Goal: Transaction & Acquisition: Book appointment/travel/reservation

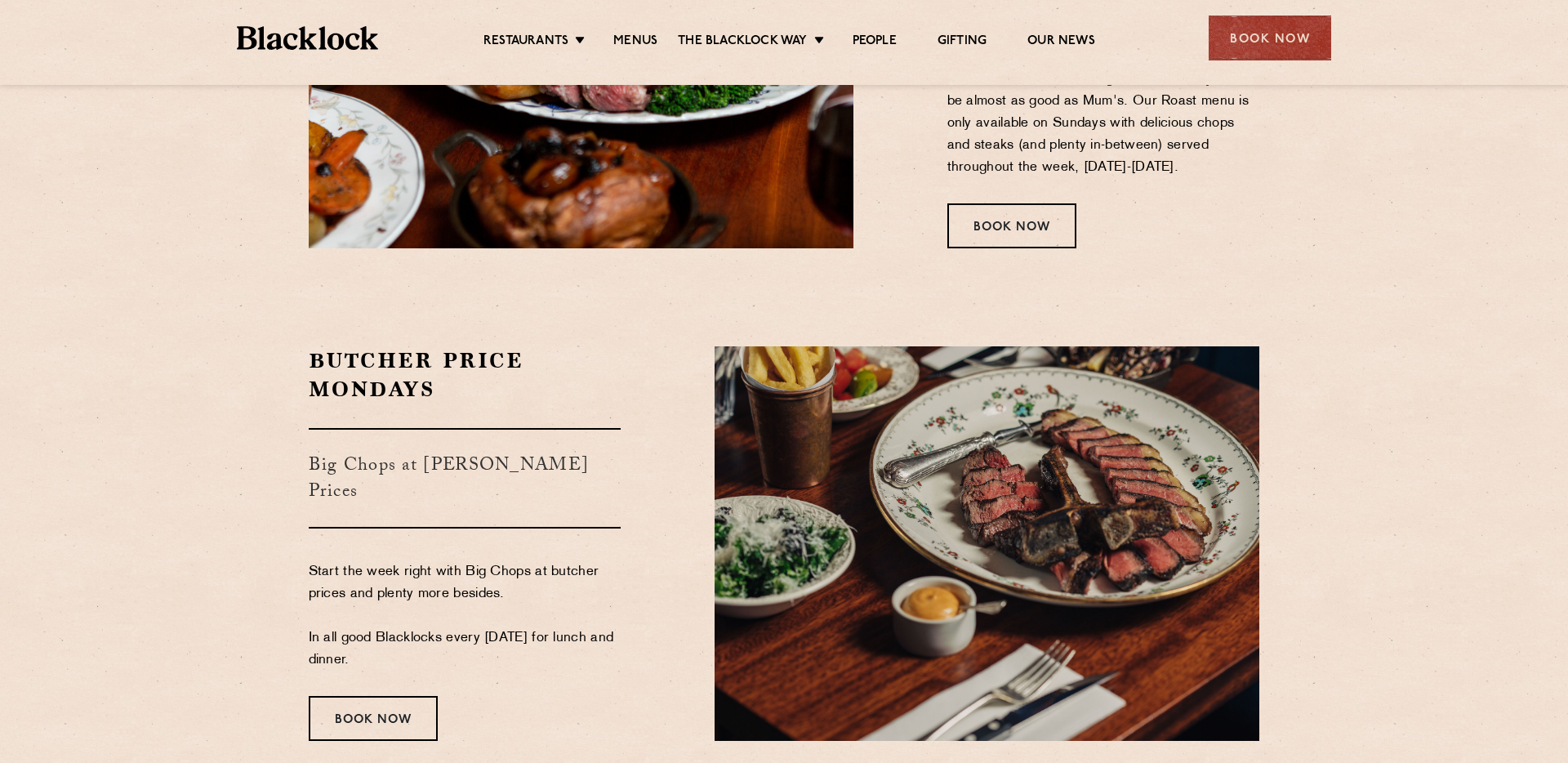
scroll to position [2616, 0]
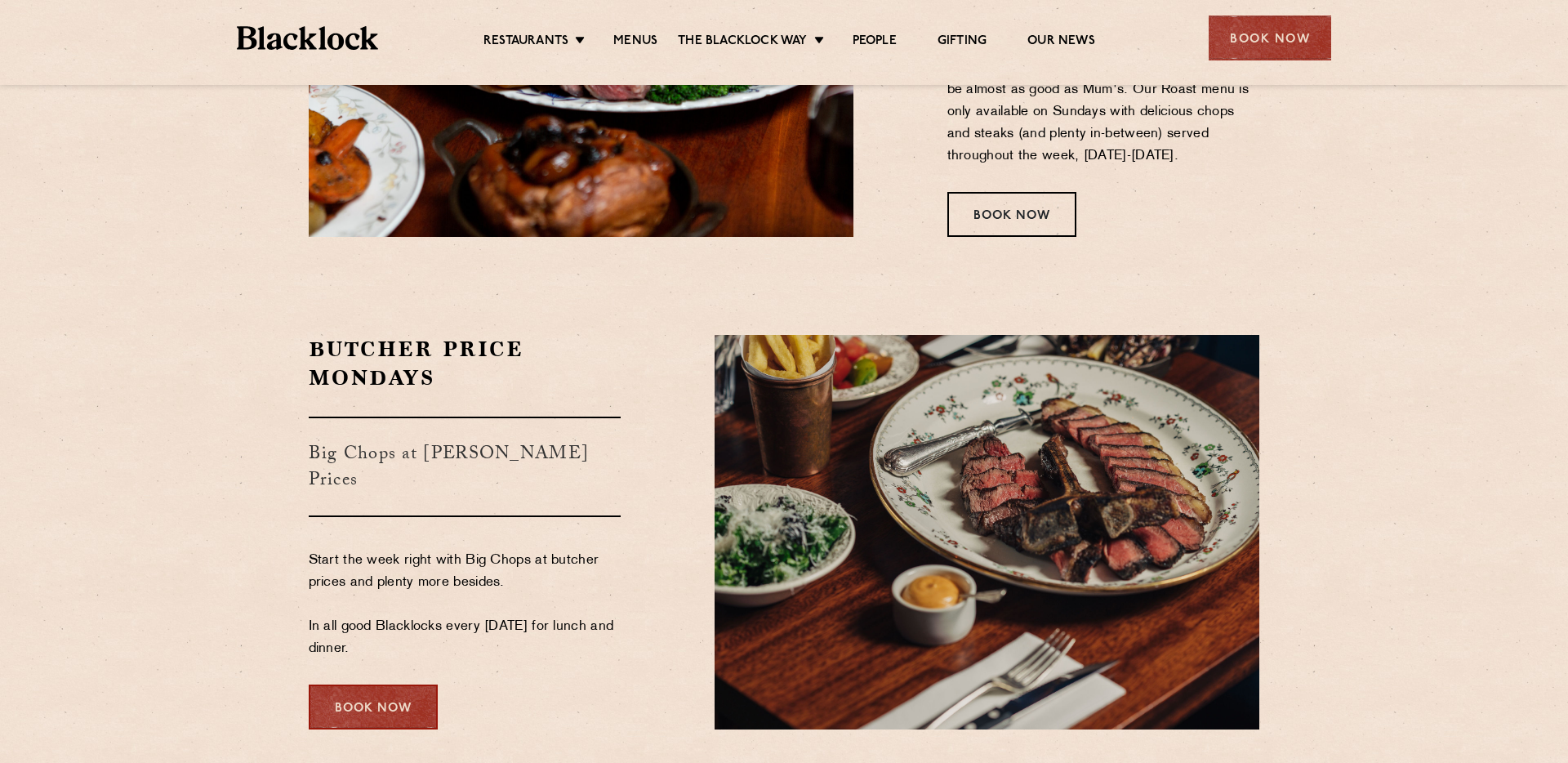
click at [412, 685] on div "Book Now" at bounding box center [373, 707] width 129 height 45
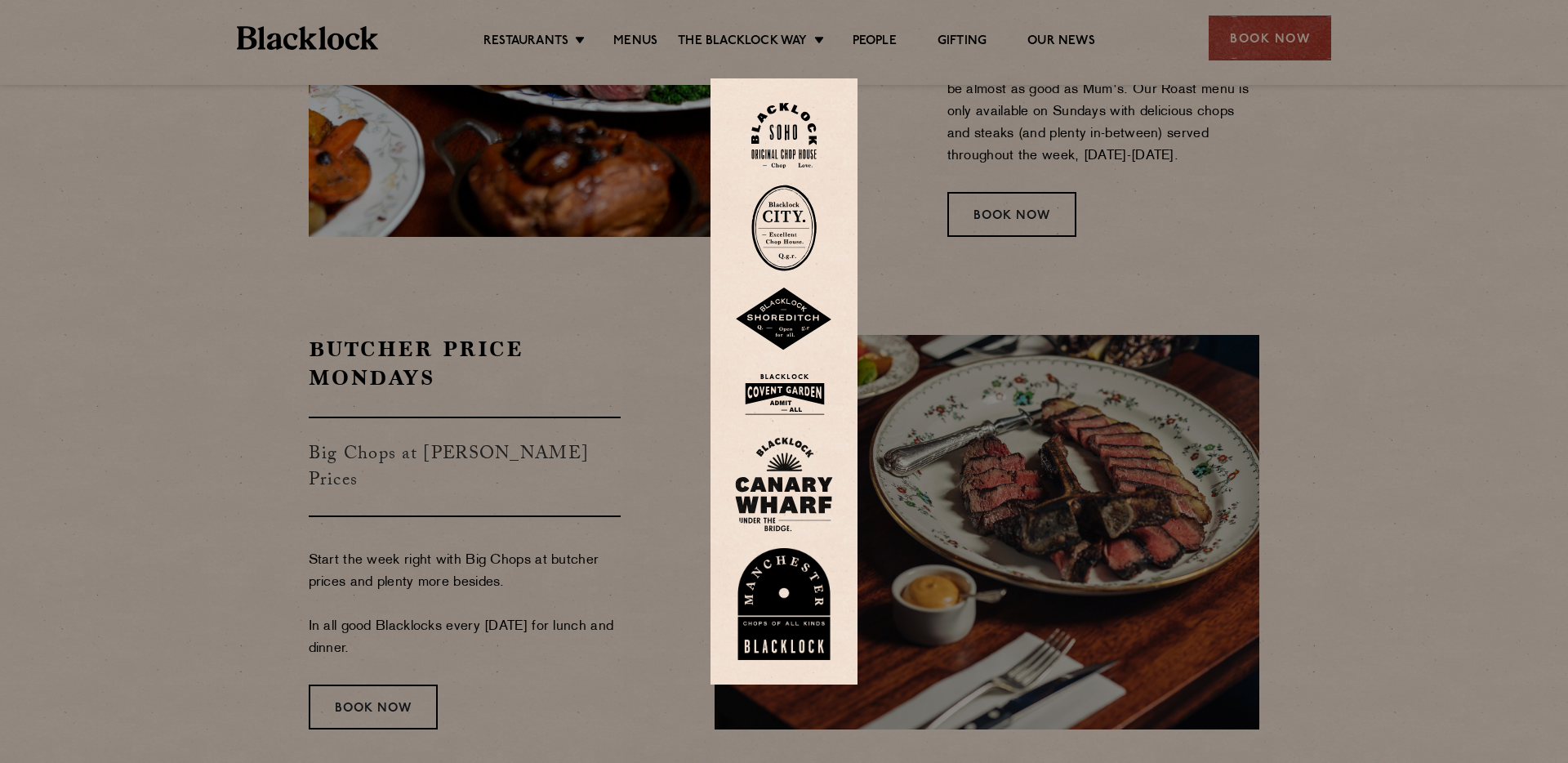
click at [991, 360] on div at bounding box center [784, 382] width 1568 height 763
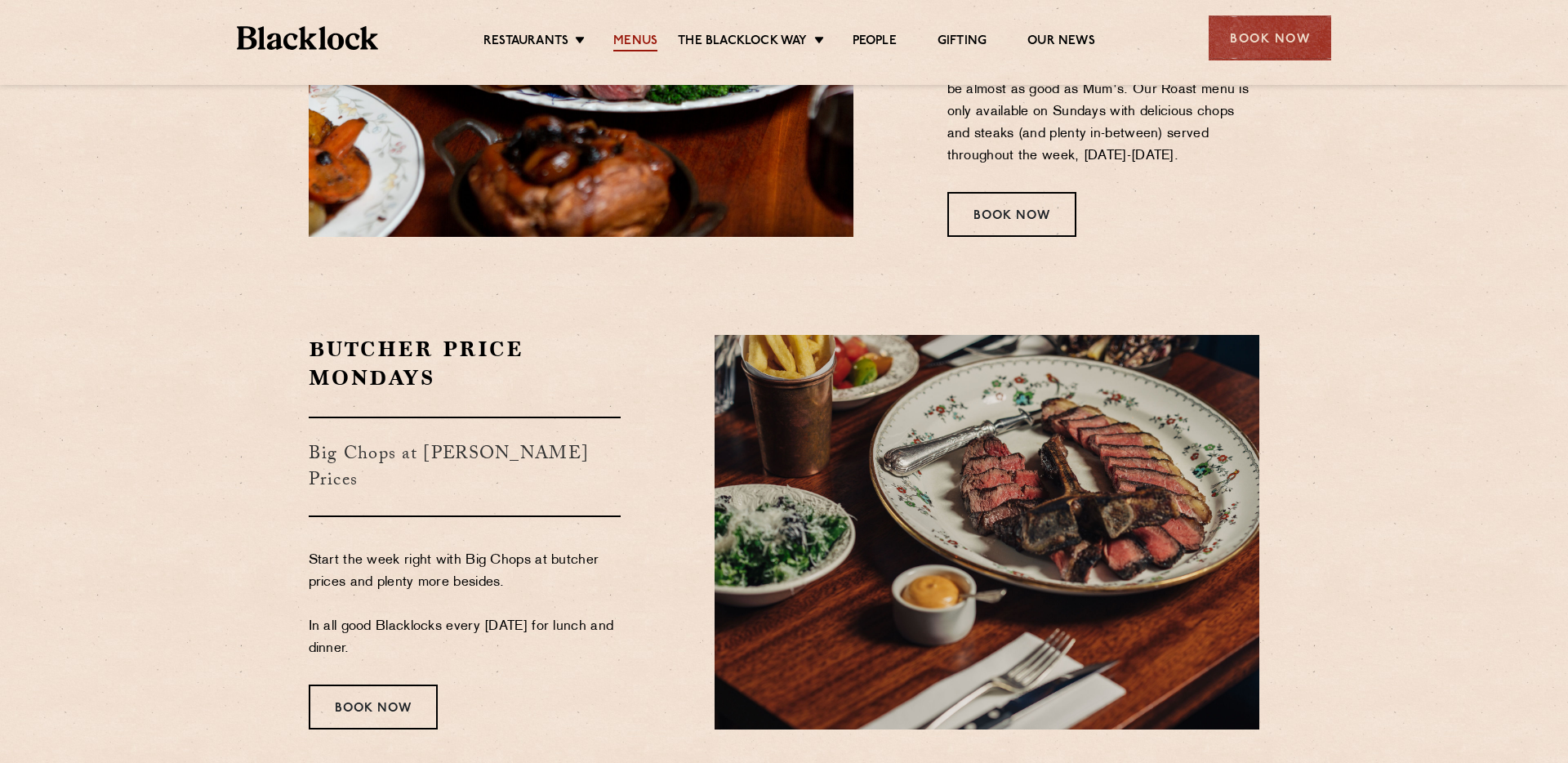
click at [630, 38] on link "Menus" at bounding box center [634, 42] width 44 height 18
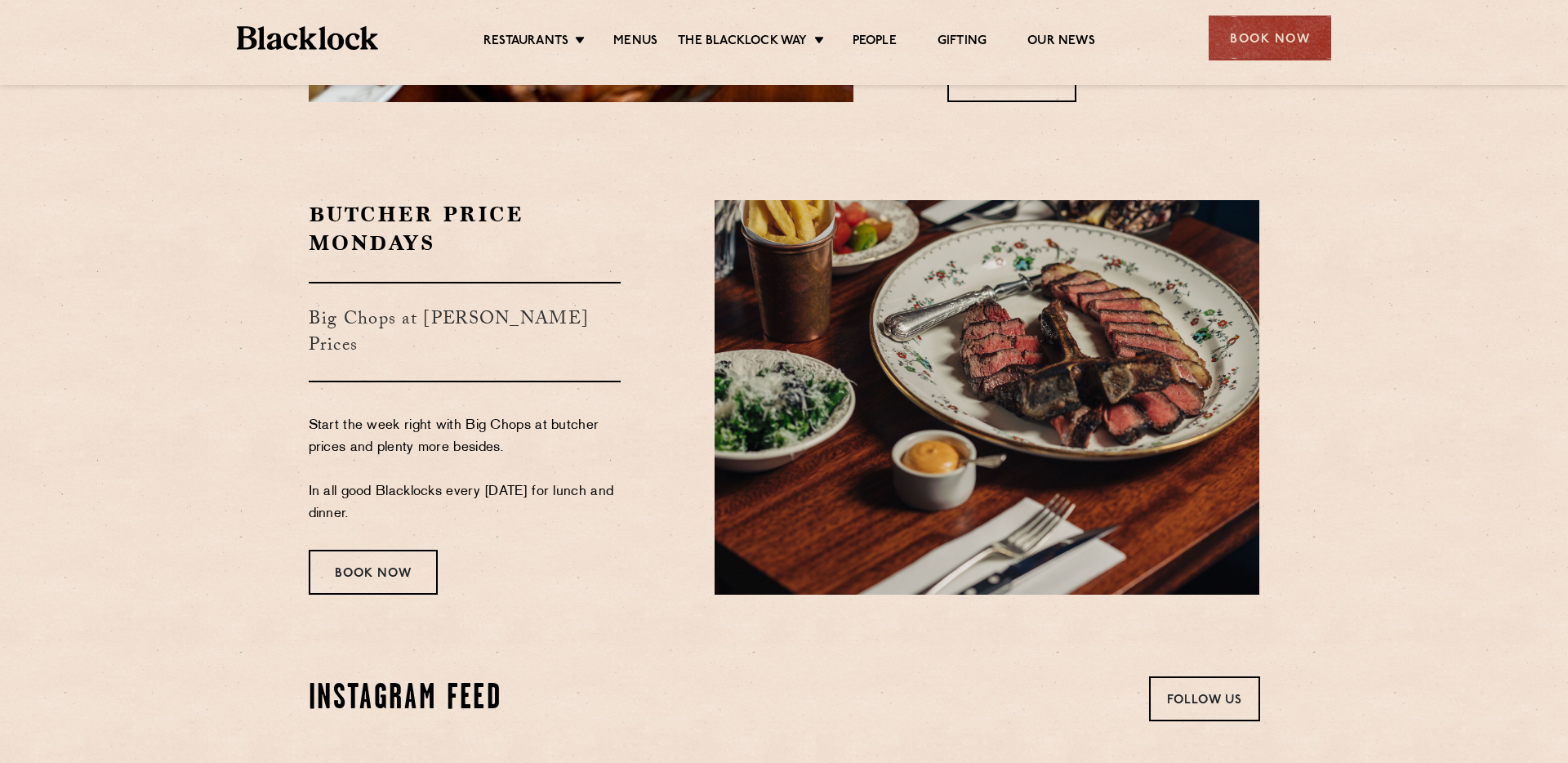
scroll to position [2756, 0]
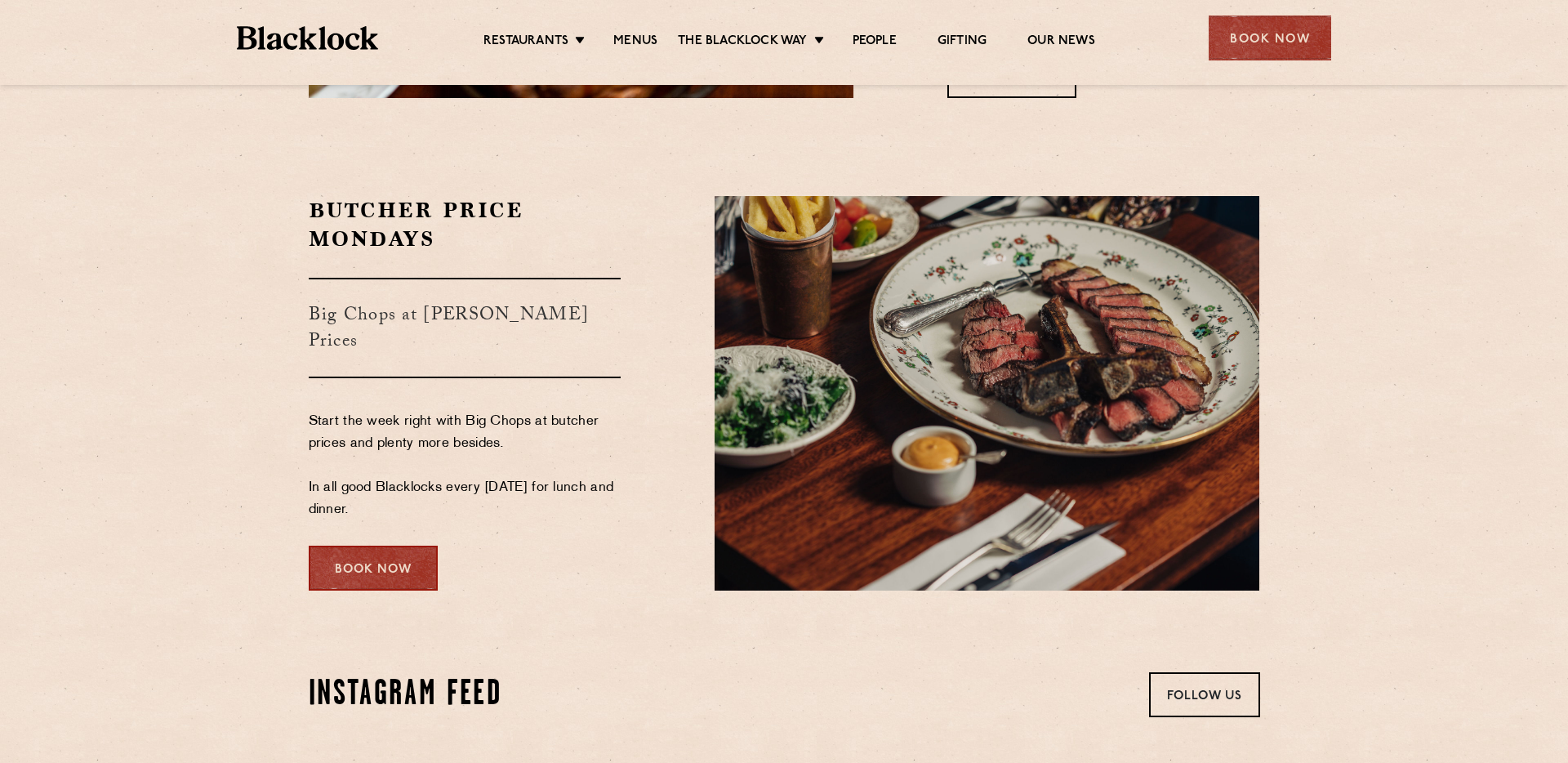
click at [392, 546] on div "Book Now" at bounding box center [373, 569] width 129 height 45
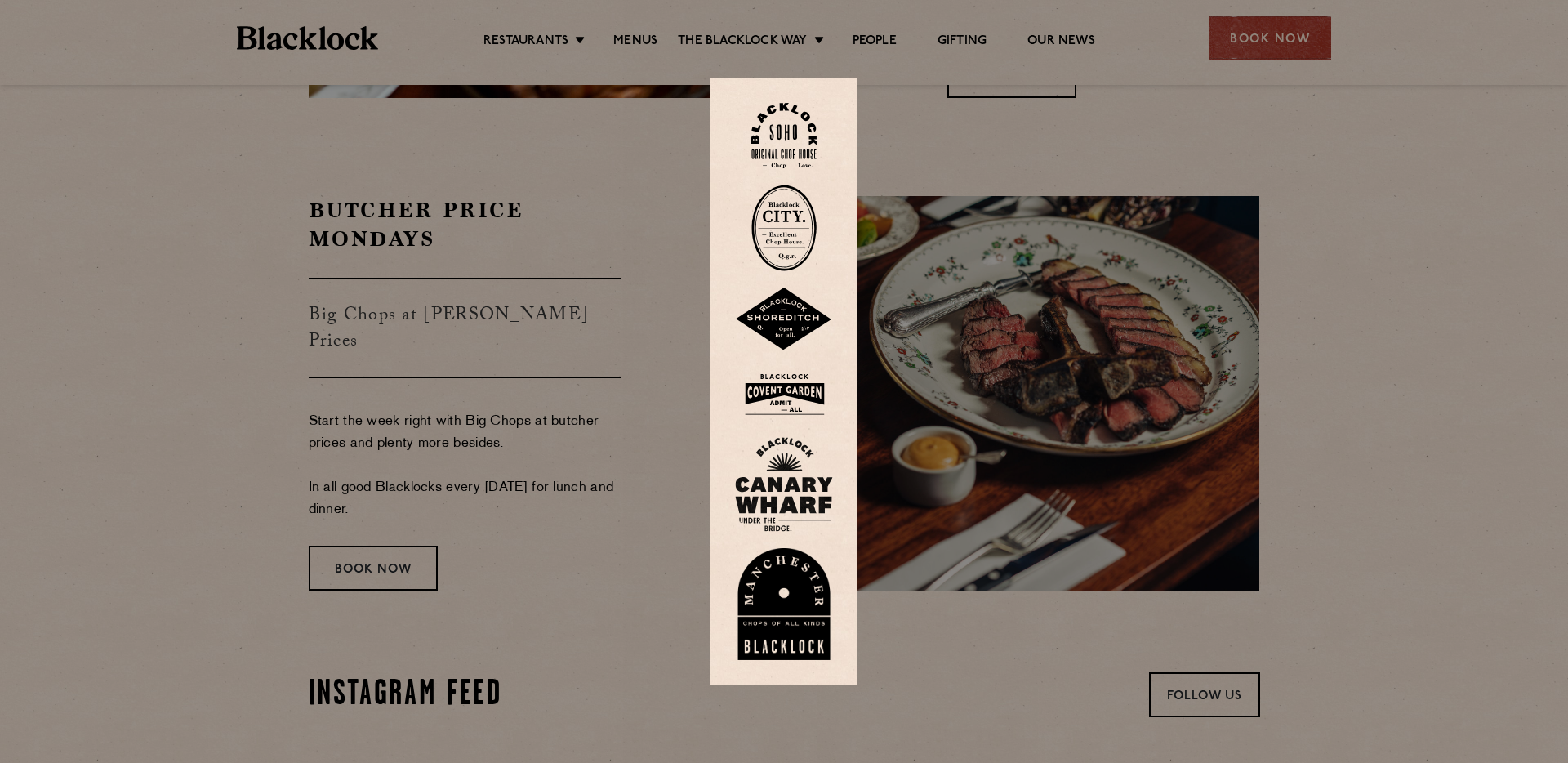
drag, startPoint x: 726, startPoint y: 198, endPoint x: 714, endPoint y: 197, distance: 12.0
click at [723, 198] on div at bounding box center [783, 382] width 147 height 607
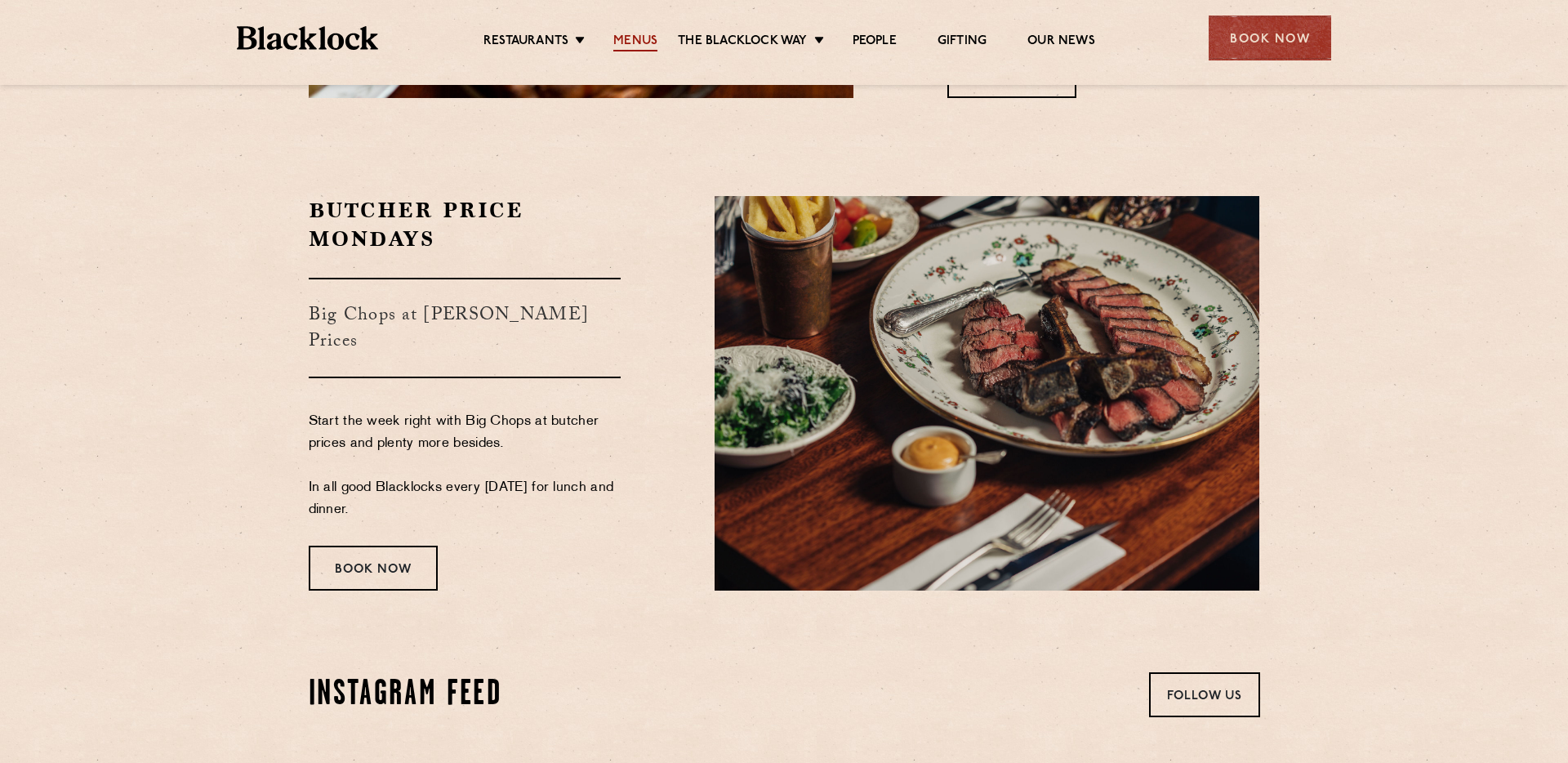
click at [629, 42] on link "Menus" at bounding box center [634, 42] width 44 height 18
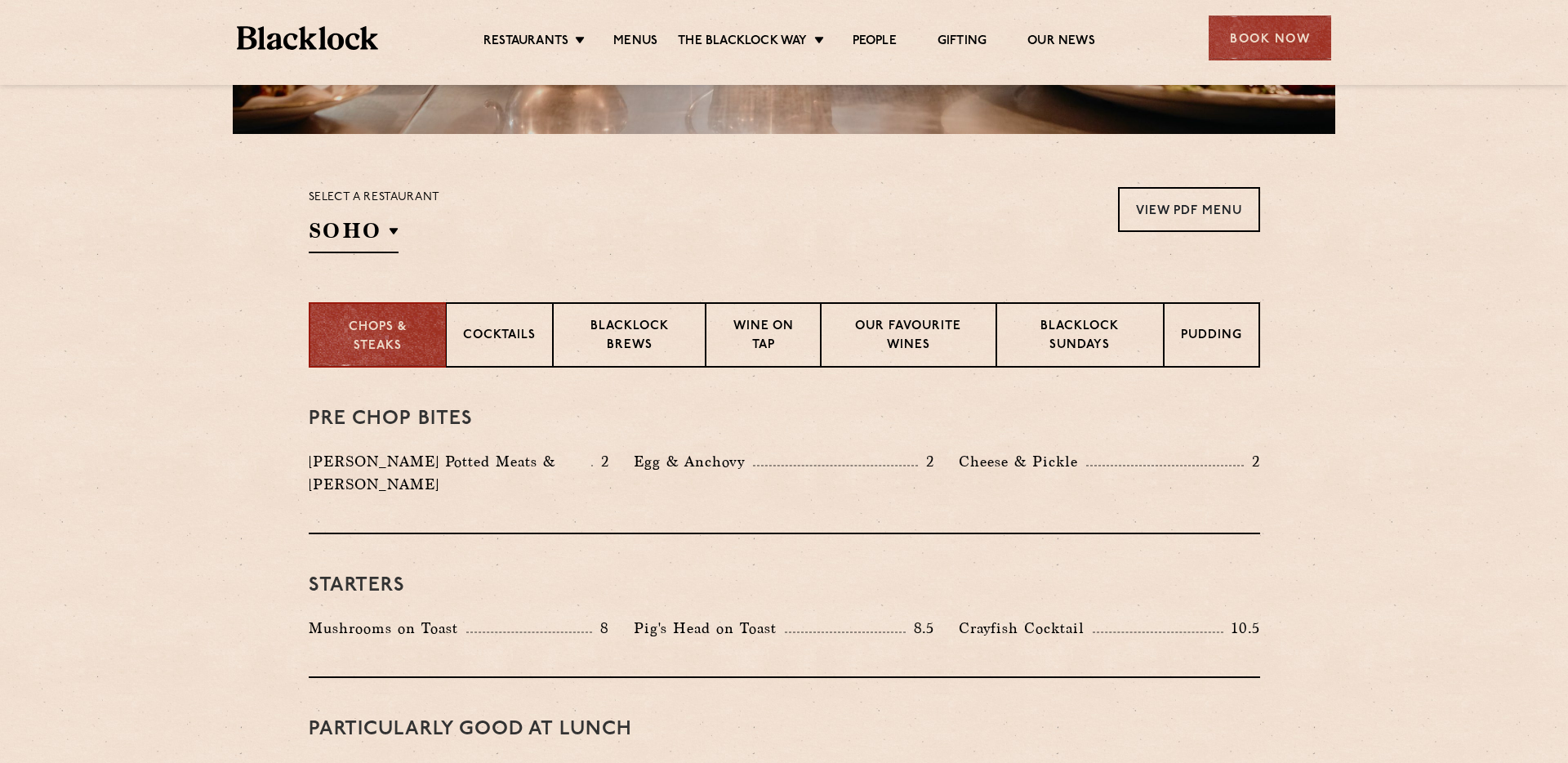
scroll to position [457, 0]
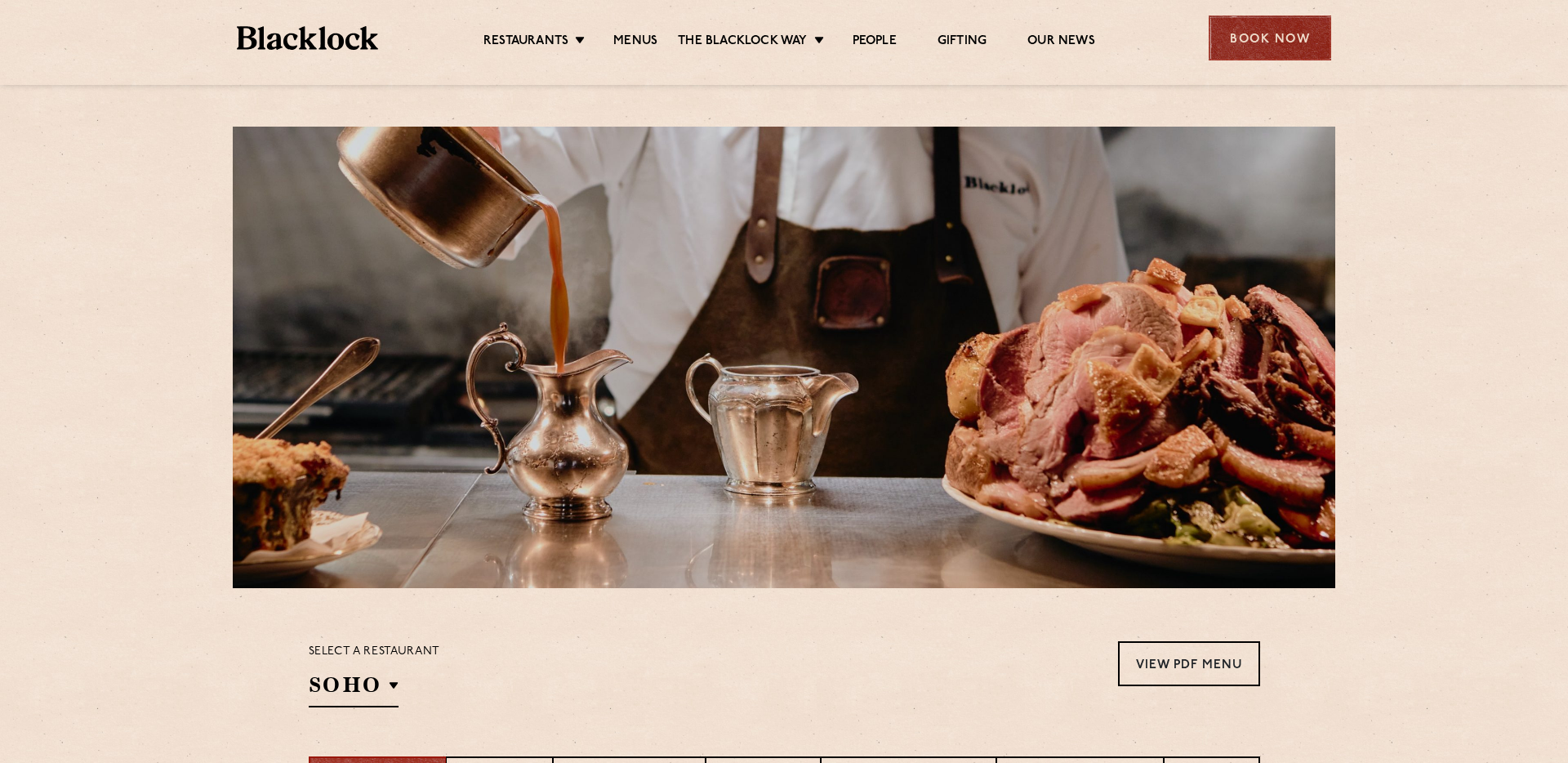
click at [1239, 45] on div "Book Now" at bounding box center [1270, 38] width 122 height 45
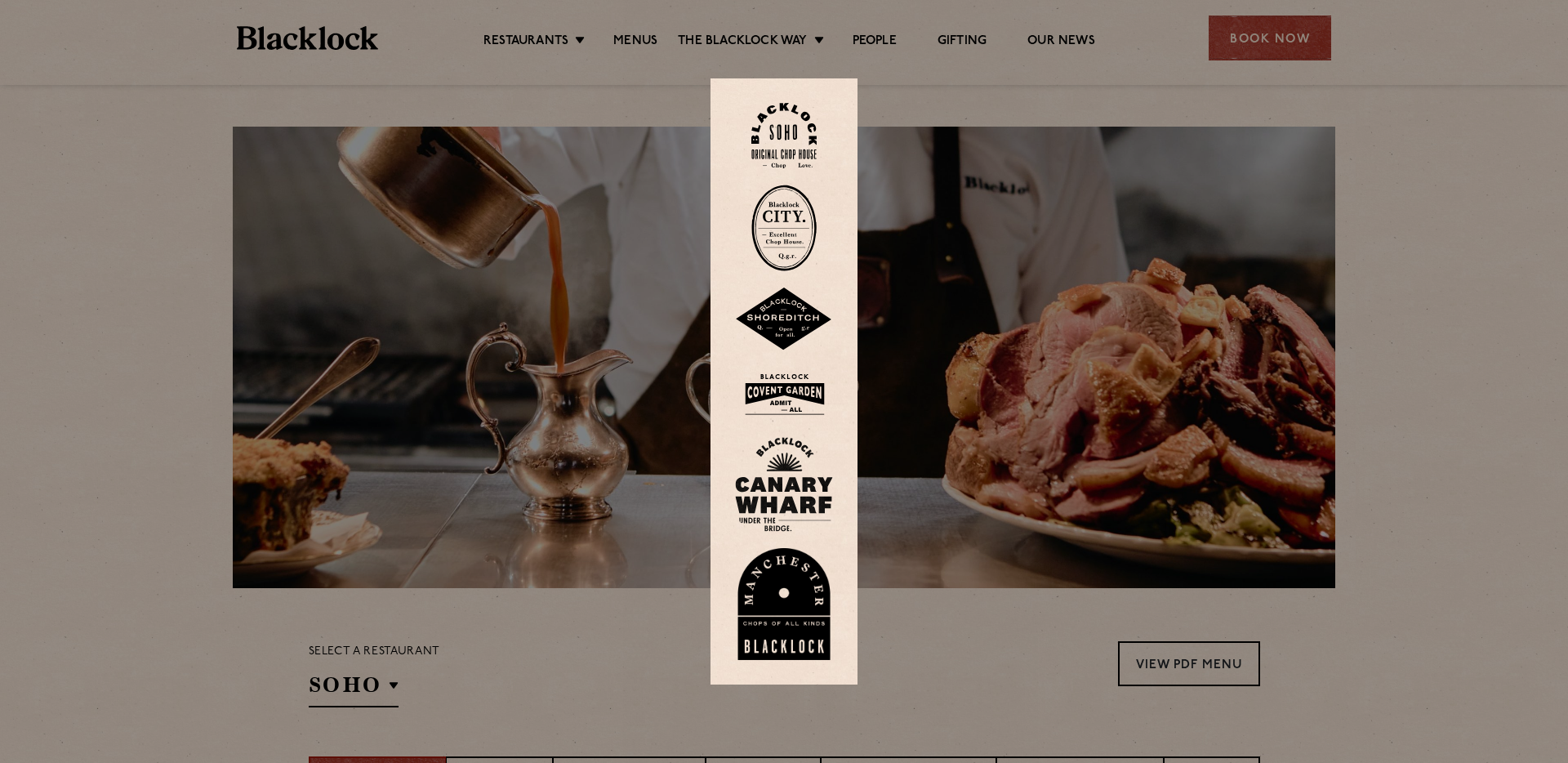
click at [1177, 490] on div at bounding box center [784, 382] width 1568 height 763
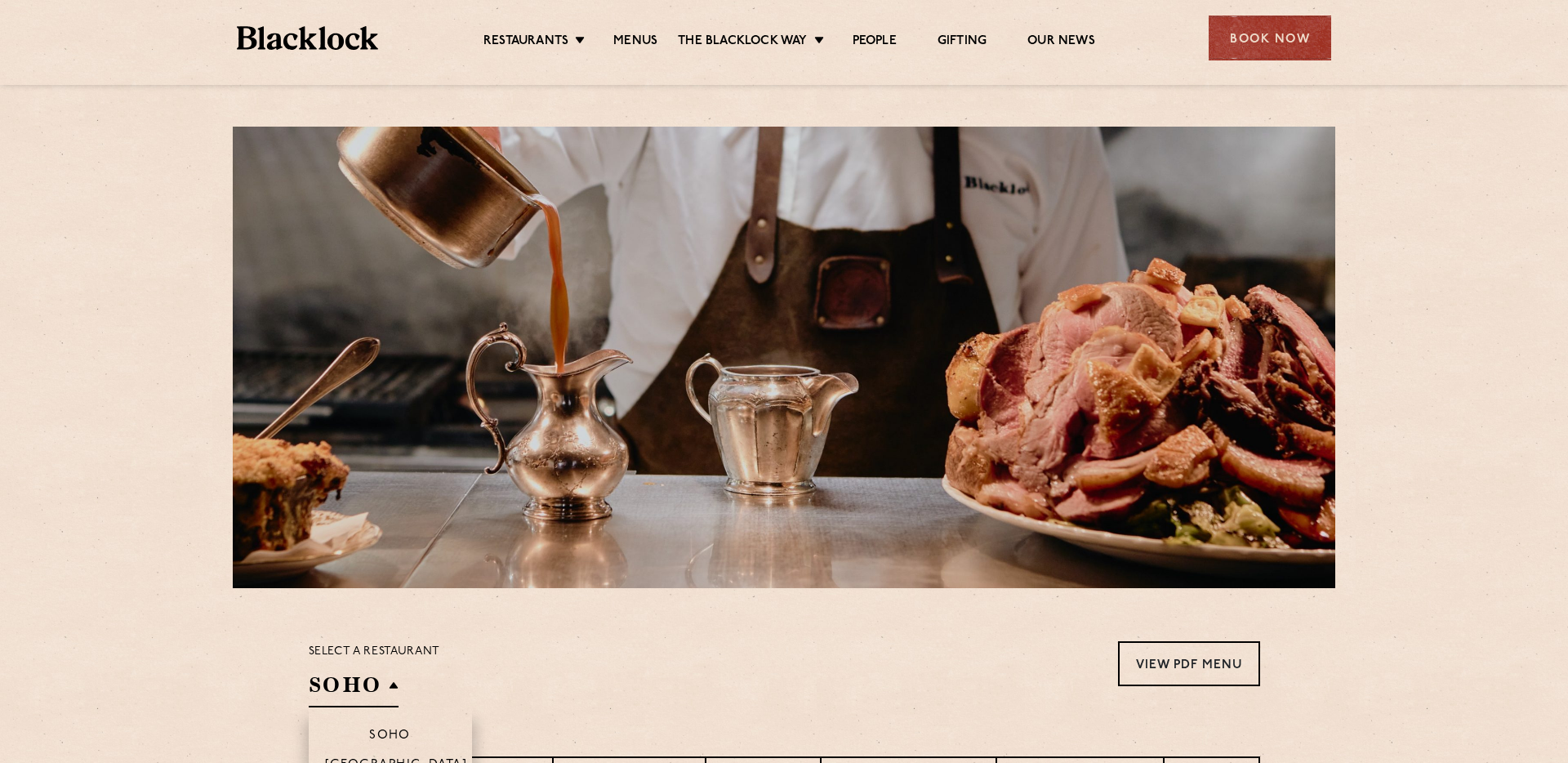
click at [389, 689] on h2 "SOHO" at bounding box center [353, 689] width 90 height 36
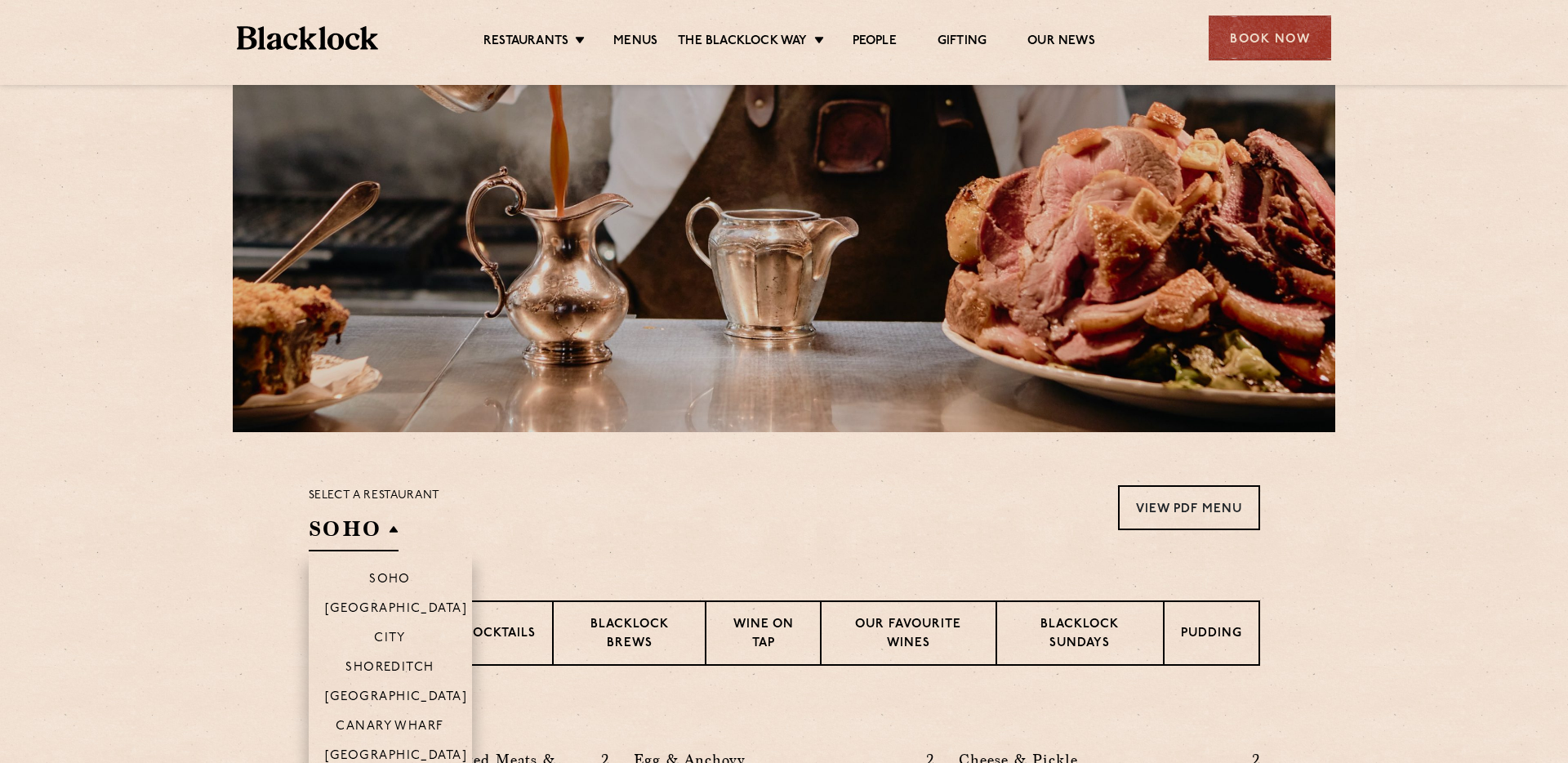
scroll to position [162, 0]
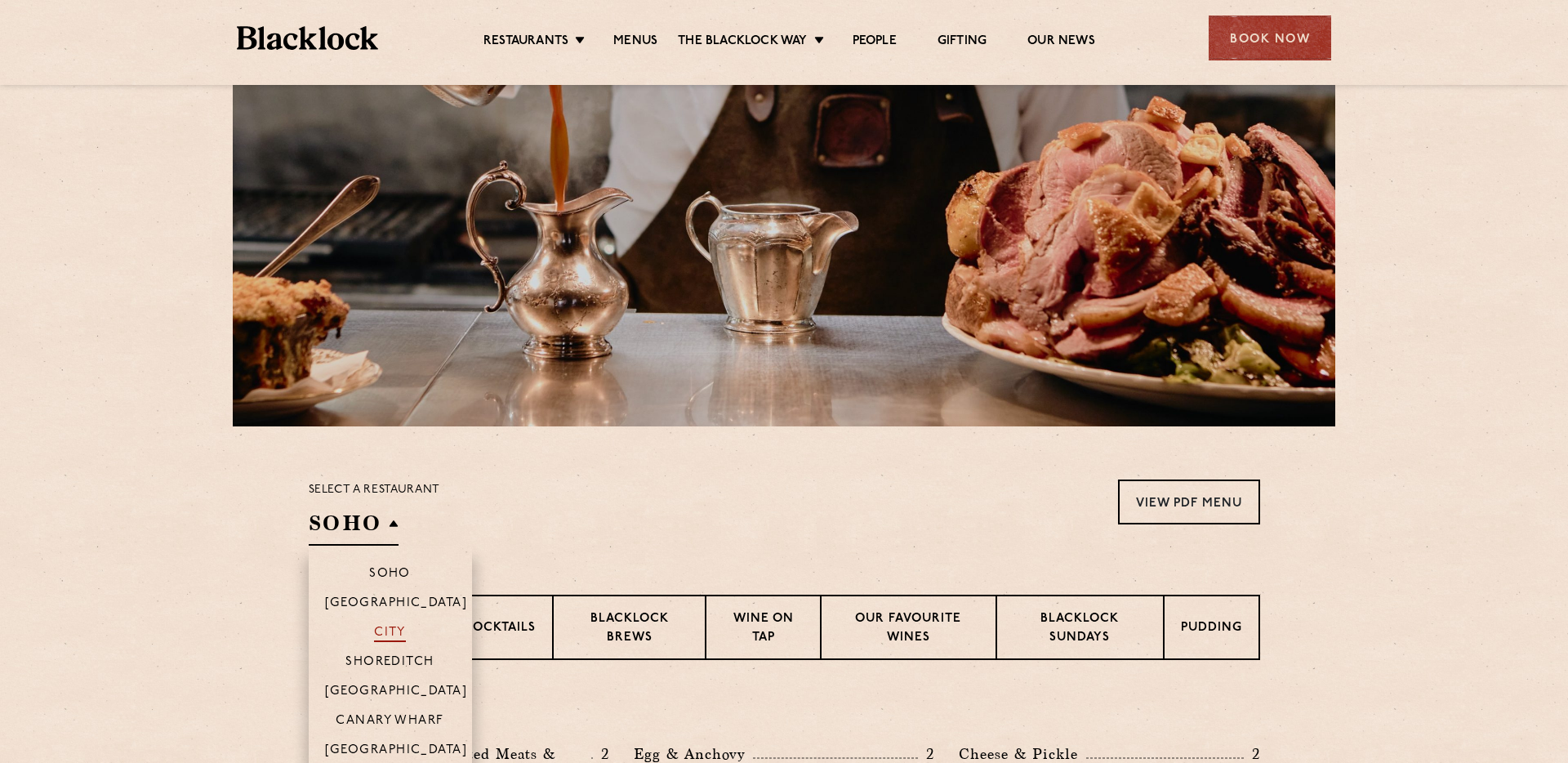
click at [393, 630] on p "City" at bounding box center [390, 634] width 32 height 16
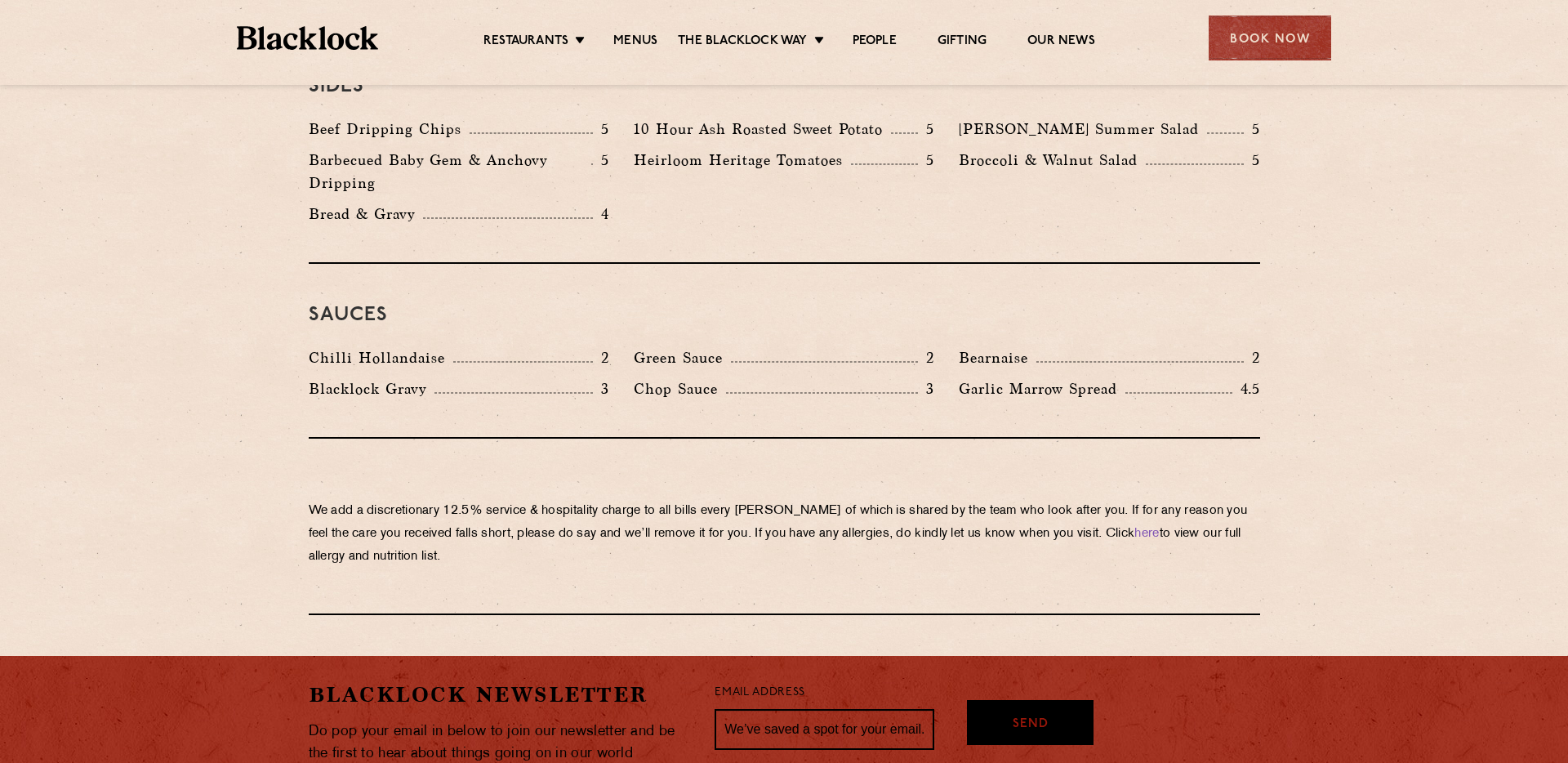
scroll to position [2797, 0]
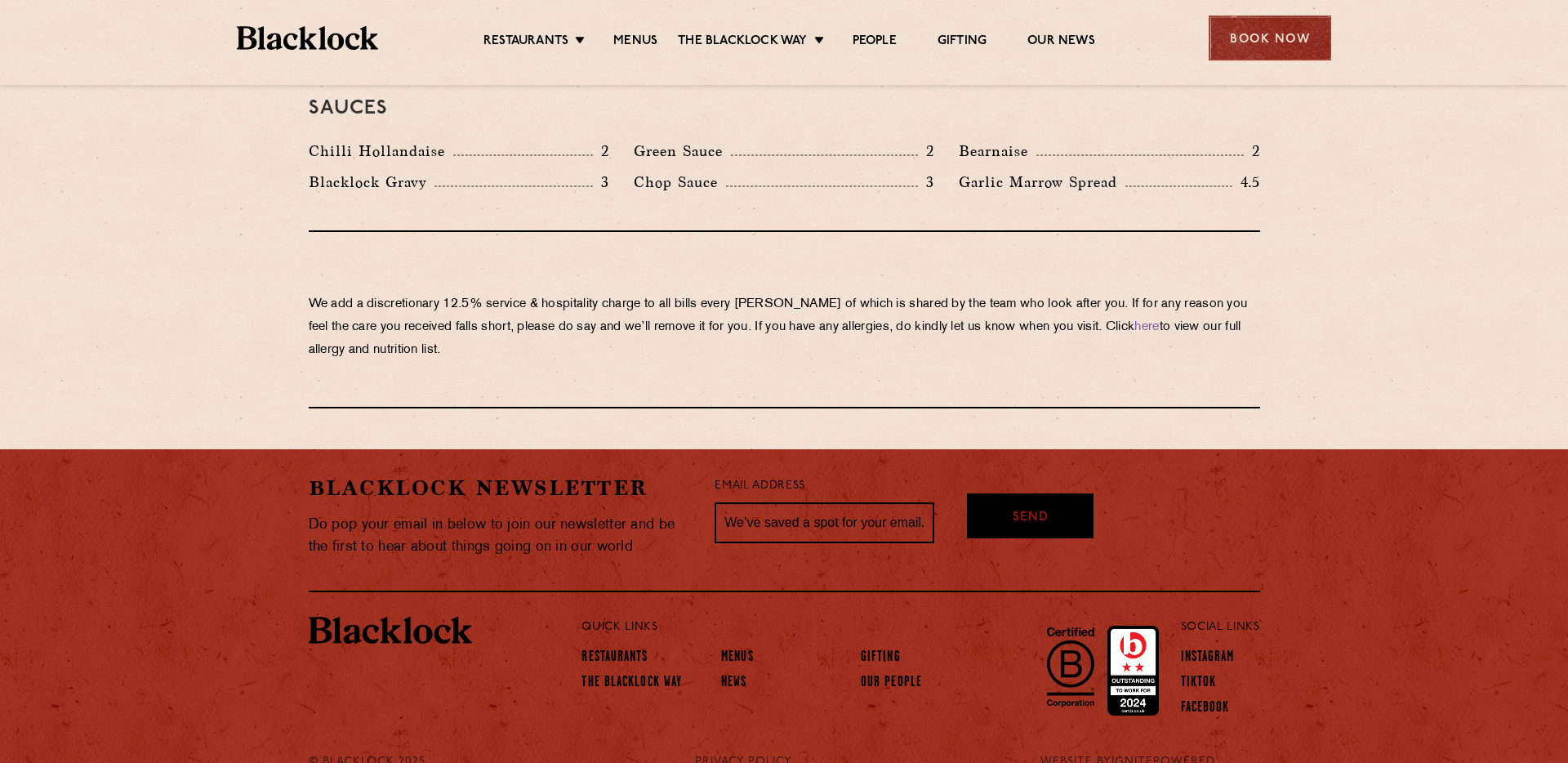
click at [1211, 52] on div "Book Now" at bounding box center [1270, 38] width 122 height 45
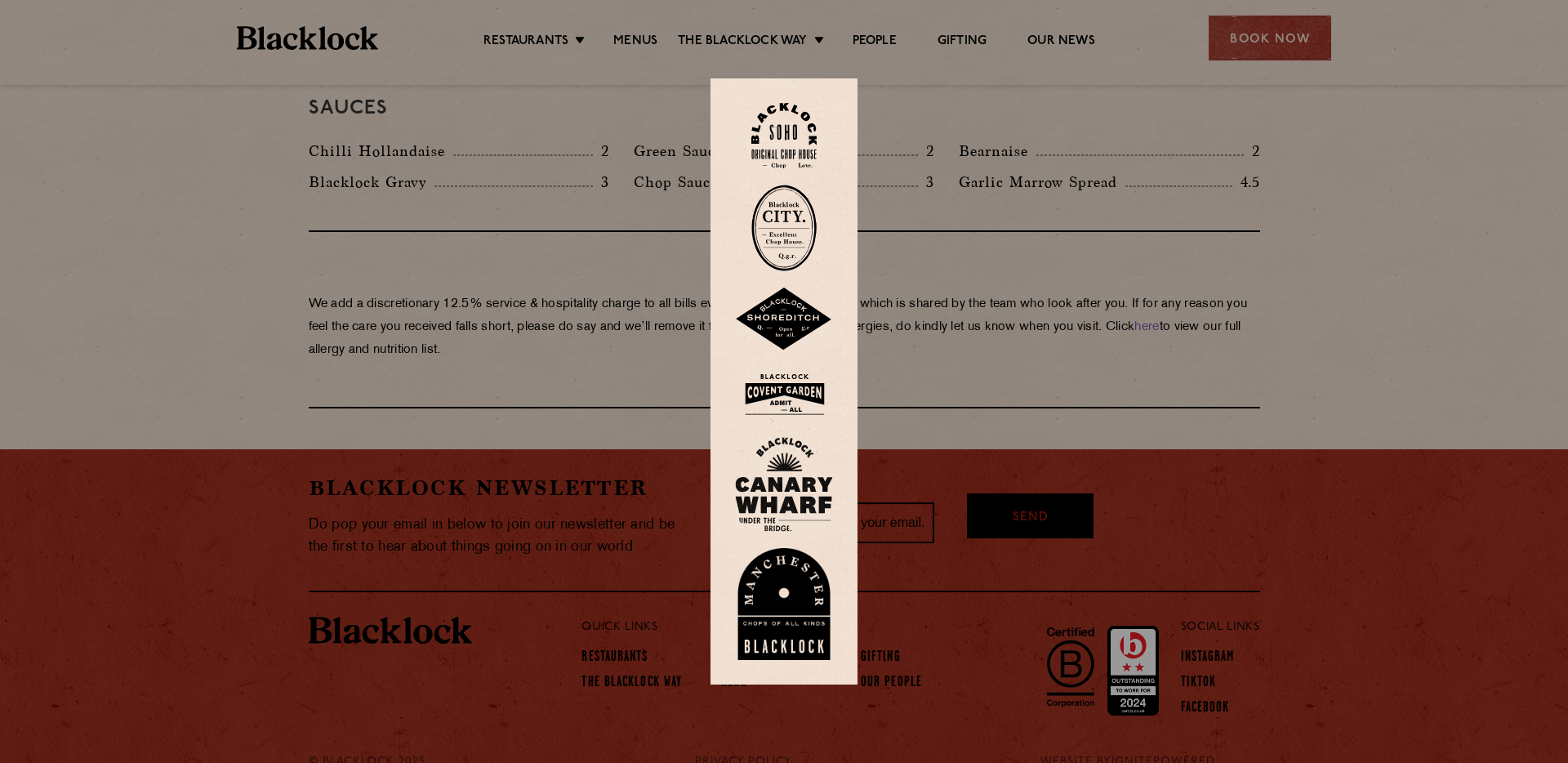
click at [785, 228] on img at bounding box center [784, 228] width 65 height 87
